Goal: Task Accomplishment & Management: Use online tool/utility

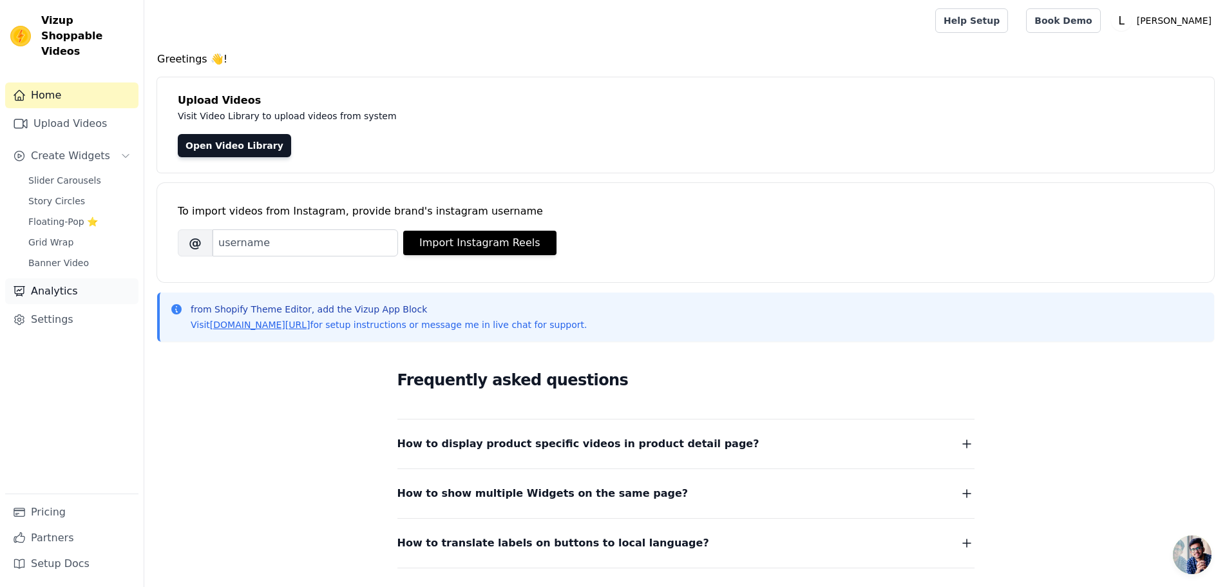
click at [54, 278] on link "Analytics" at bounding box center [71, 291] width 133 height 26
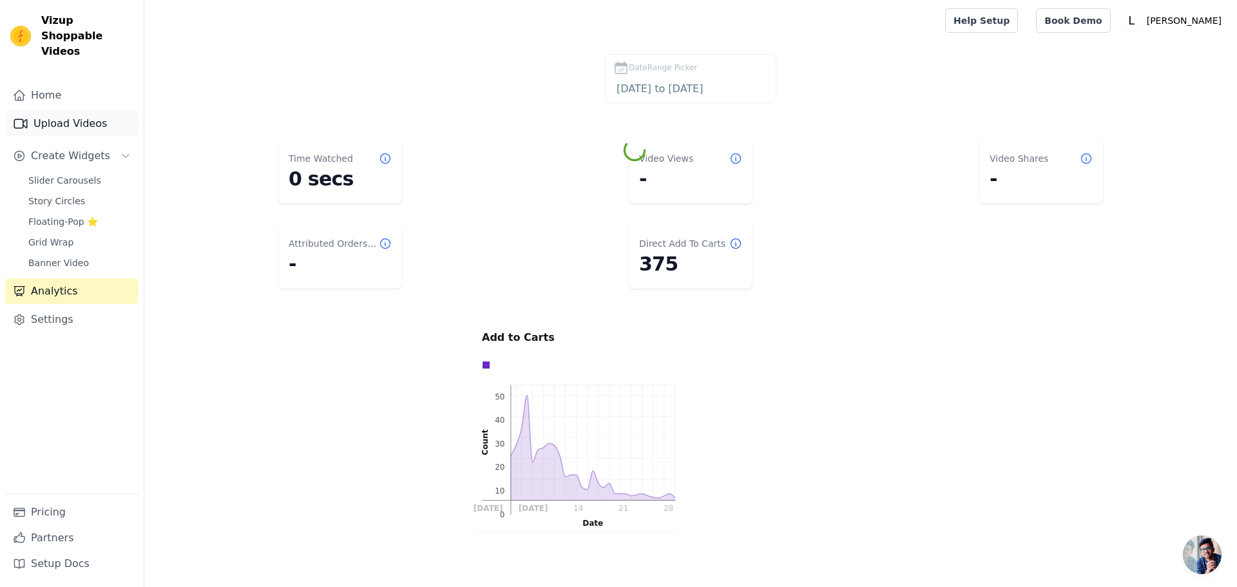
click at [93, 111] on link "Upload Videos" at bounding box center [71, 124] width 133 height 26
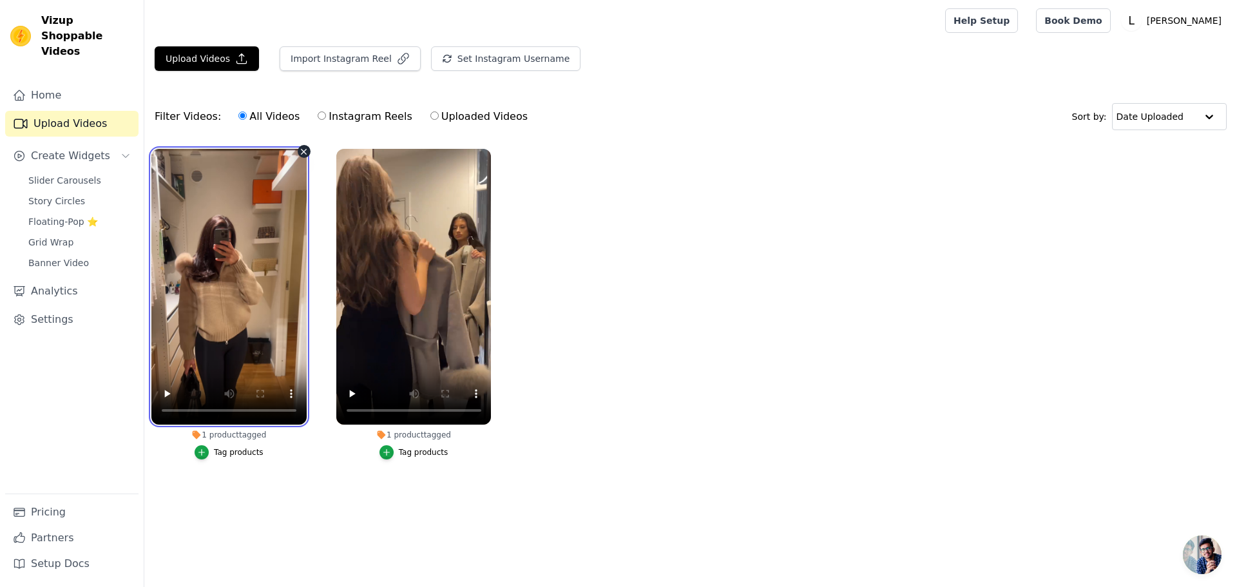
click at [225, 191] on video at bounding box center [228, 287] width 155 height 276
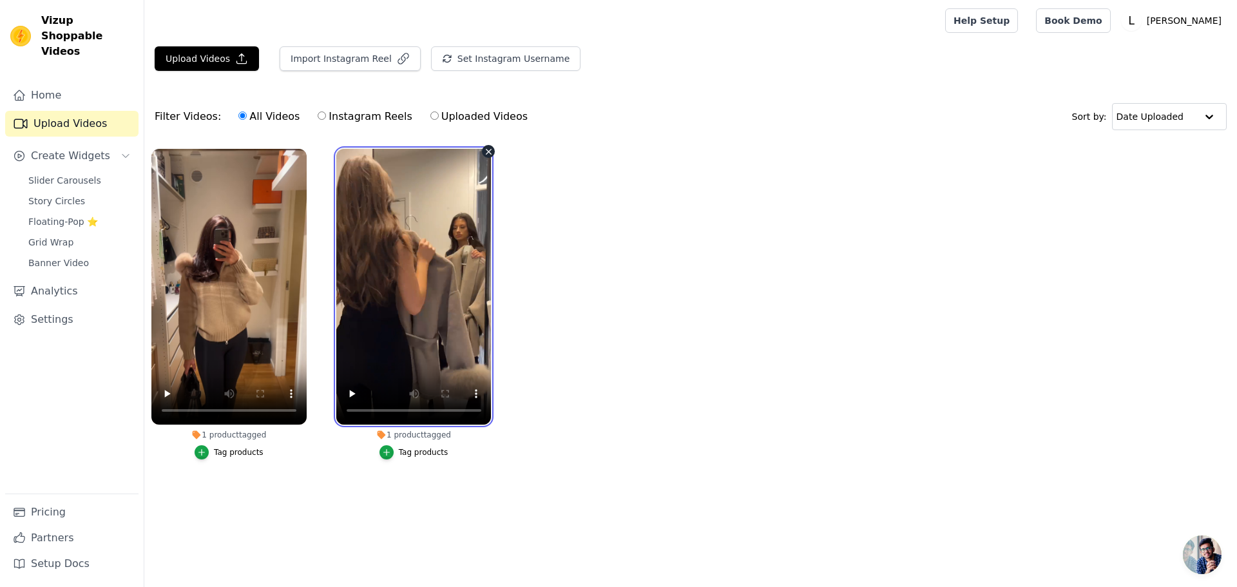
click at [403, 207] on video at bounding box center [413, 287] width 155 height 276
click at [490, 149] on icon "button" at bounding box center [488, 151] width 5 height 5
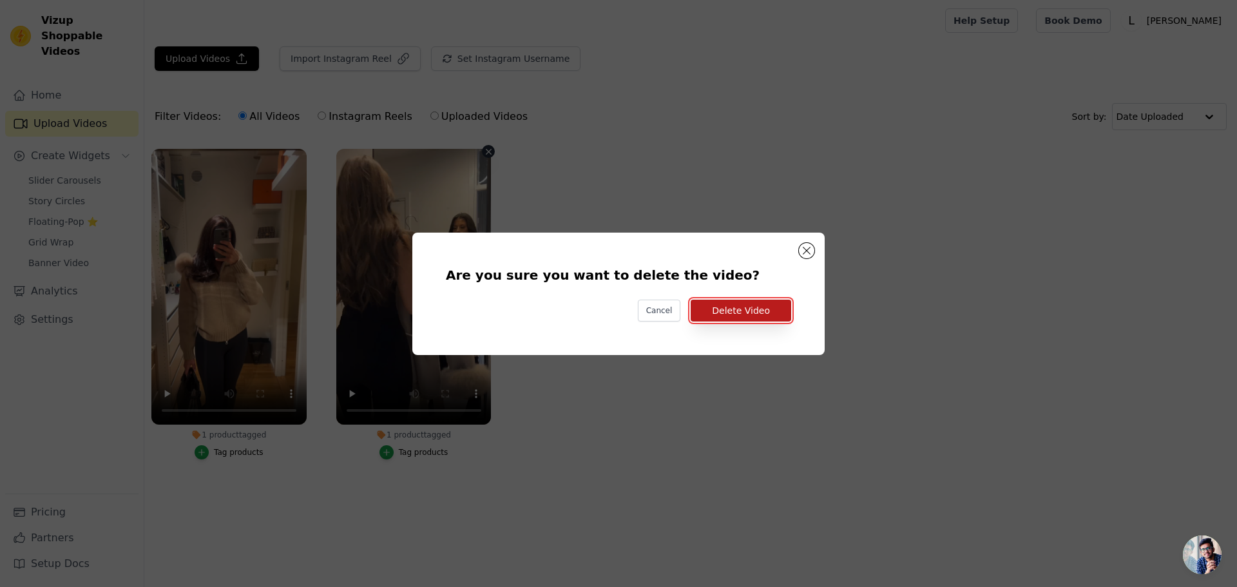
click at [725, 309] on button "Delete Video" at bounding box center [741, 311] width 100 height 22
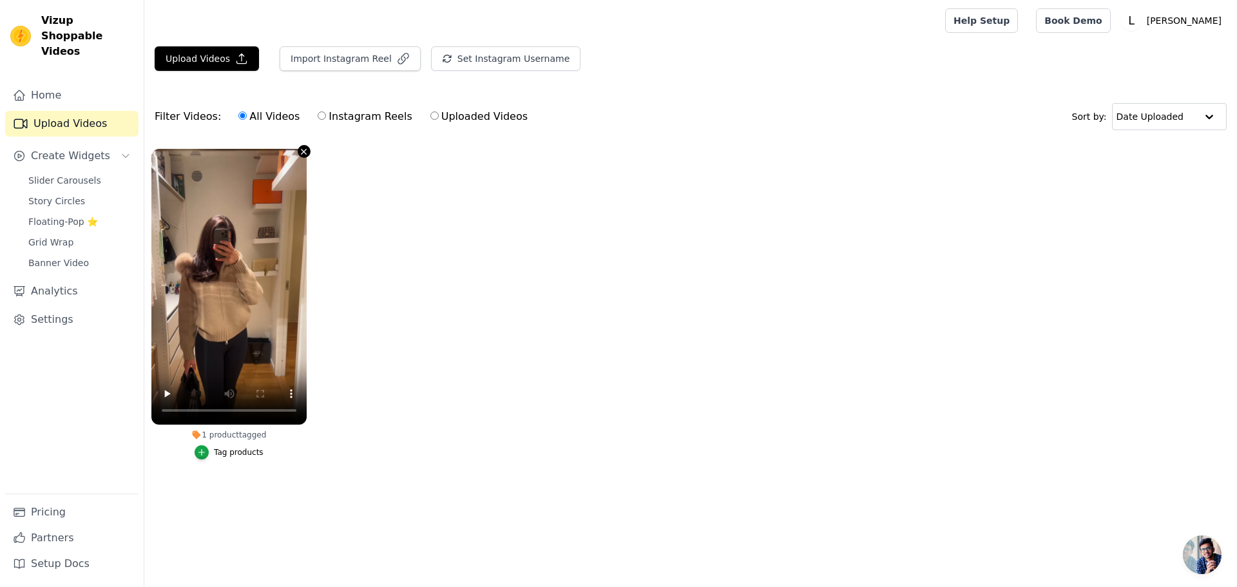
click at [303, 152] on icon "button" at bounding box center [303, 151] width 5 height 5
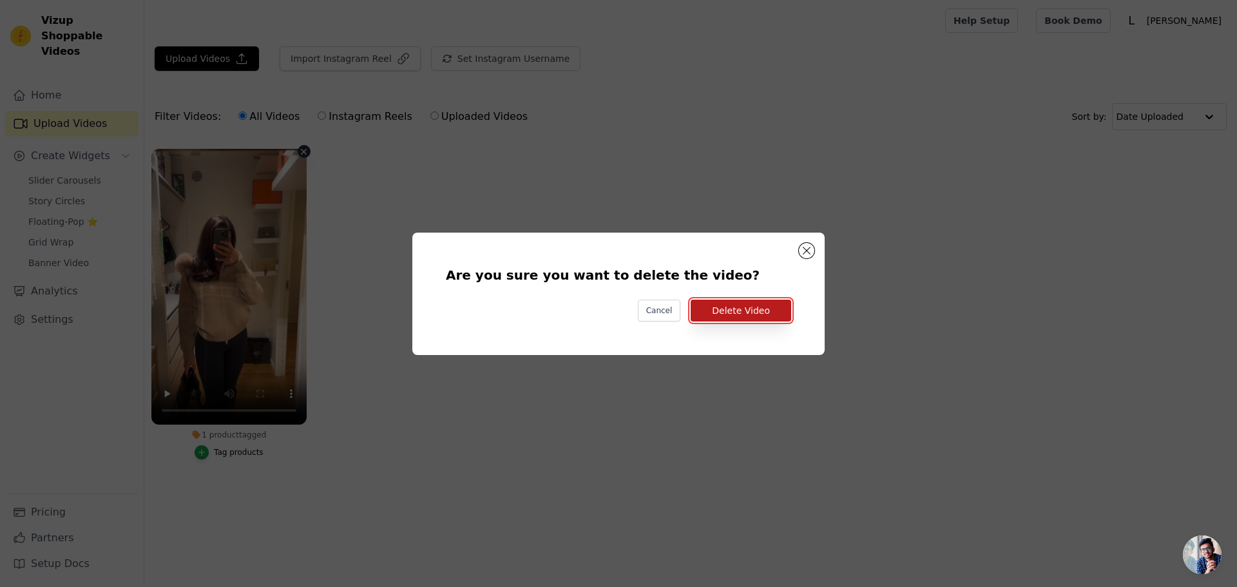
click at [747, 316] on button "Delete Video" at bounding box center [741, 311] width 100 height 22
